Goal: Transaction & Acquisition: Subscribe to service/newsletter

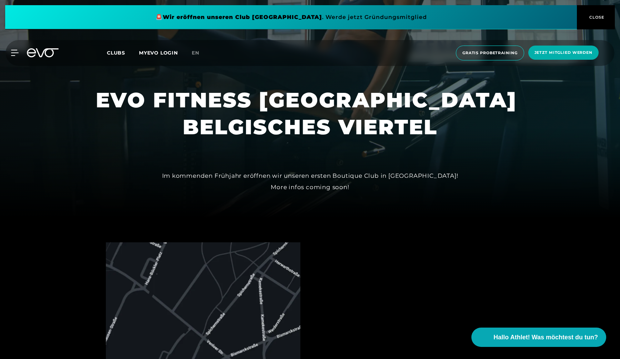
scroll to position [214, 0]
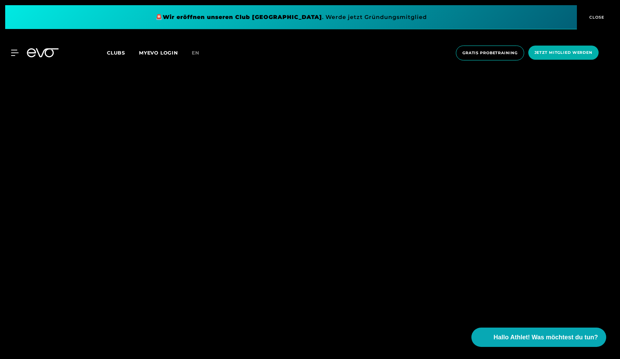
click at [122, 48] on div "MyEVO Login Über EVO Mitgliedschaften Probetraining TAGESPASS EVO Studios [GEOG…" at bounding box center [309, 53] width 617 height 26
click at [121, 50] on span "Clubs" at bounding box center [116, 53] width 18 height 6
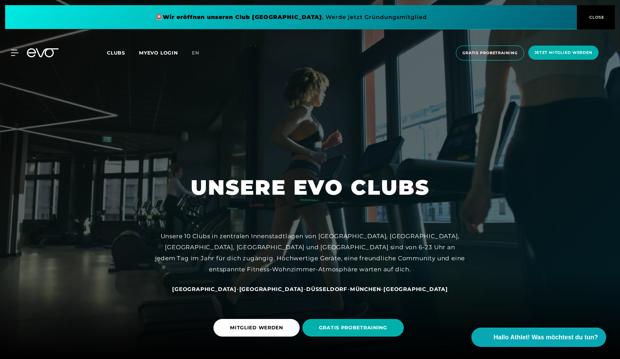
click at [115, 54] on span "Clubs" at bounding box center [116, 53] width 18 height 6
click at [159, 54] on link "MYEVO LOGIN" at bounding box center [158, 53] width 39 height 6
click at [11, 50] on icon at bounding box center [16, 53] width 10 height 6
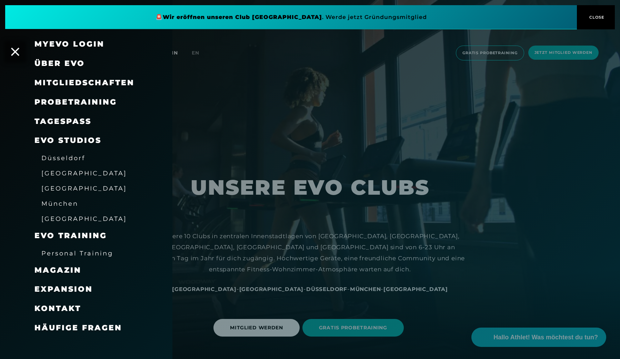
scroll to position [25, 0]
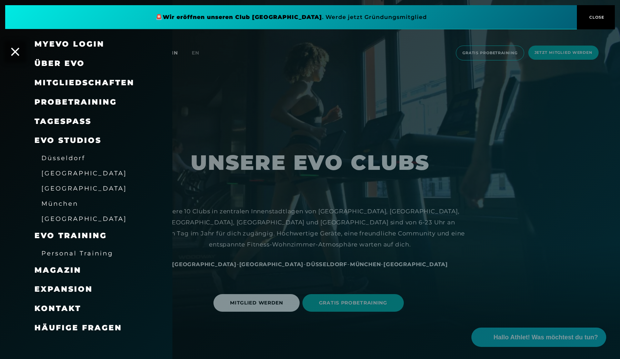
click at [79, 137] on span "EVO Studios" at bounding box center [67, 140] width 67 height 9
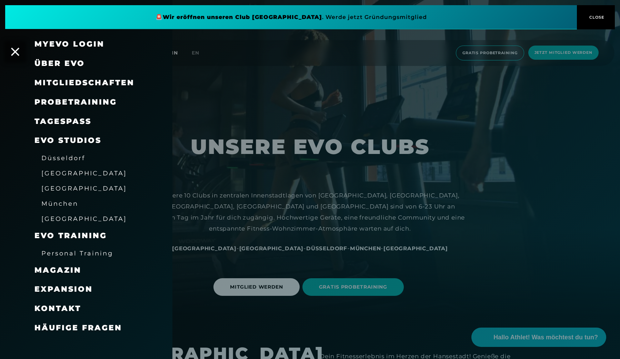
scroll to position [47, 0]
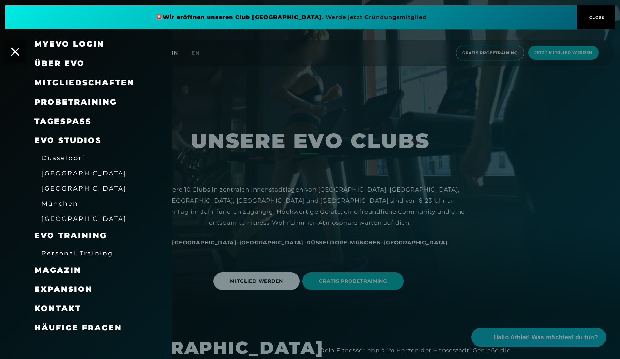
click at [76, 286] on span "Expansion" at bounding box center [63, 288] width 58 height 9
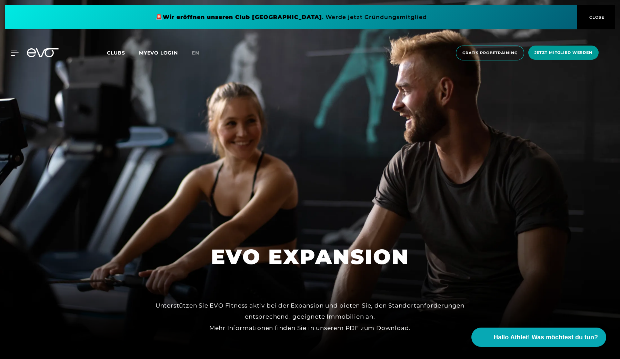
click at [589, 47] on span "Jetzt Mitglied werden" at bounding box center [563, 53] width 70 height 14
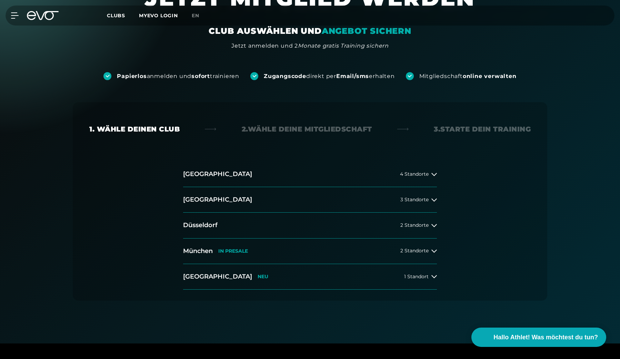
scroll to position [56, 0]
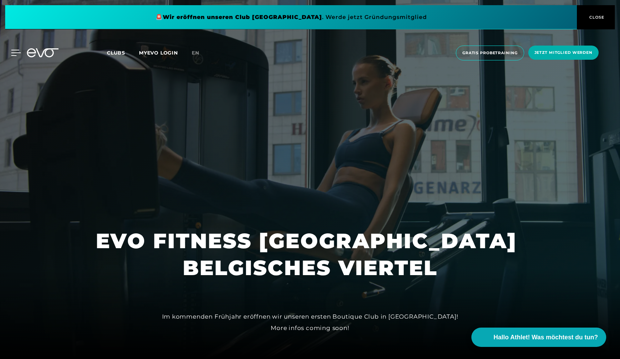
click at [7, 52] on div at bounding box center [10, 53] width 21 height 6
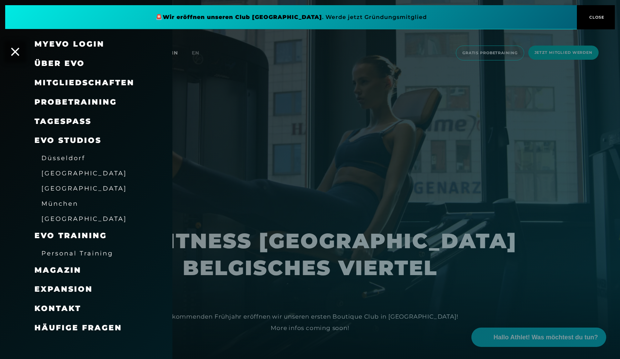
click at [239, 206] on div at bounding box center [310, 179] width 620 height 359
